Goal: Task Accomplishment & Management: Complete application form

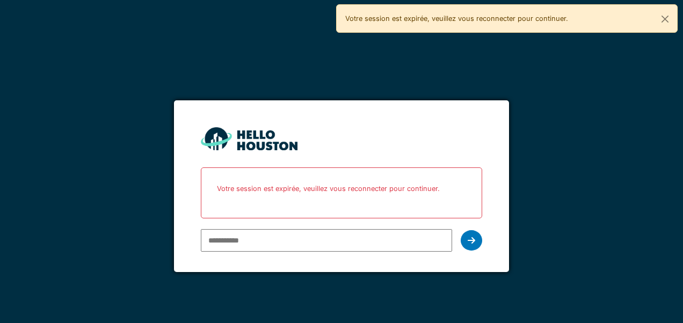
click at [321, 240] on input "email" at bounding box center [326, 240] width 251 height 23
type input "*******"
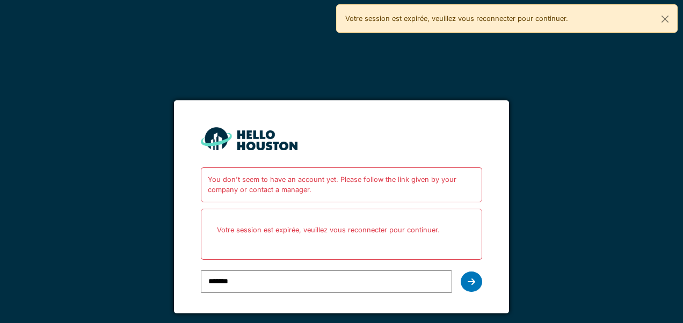
drag, startPoint x: 264, startPoint y: 284, endPoint x: 194, endPoint y: 291, distance: 70.2
click at [194, 291] on form "You don't seem to have an account yet. Please follow the link given by your com…" at bounding box center [341, 206] width 335 height 213
type input "*"
click at [194, 291] on form "You don't seem to have an account yet. Please follow the link given by your com…" at bounding box center [341, 206] width 335 height 213
